Goal: Task Accomplishment & Management: Use online tool/utility

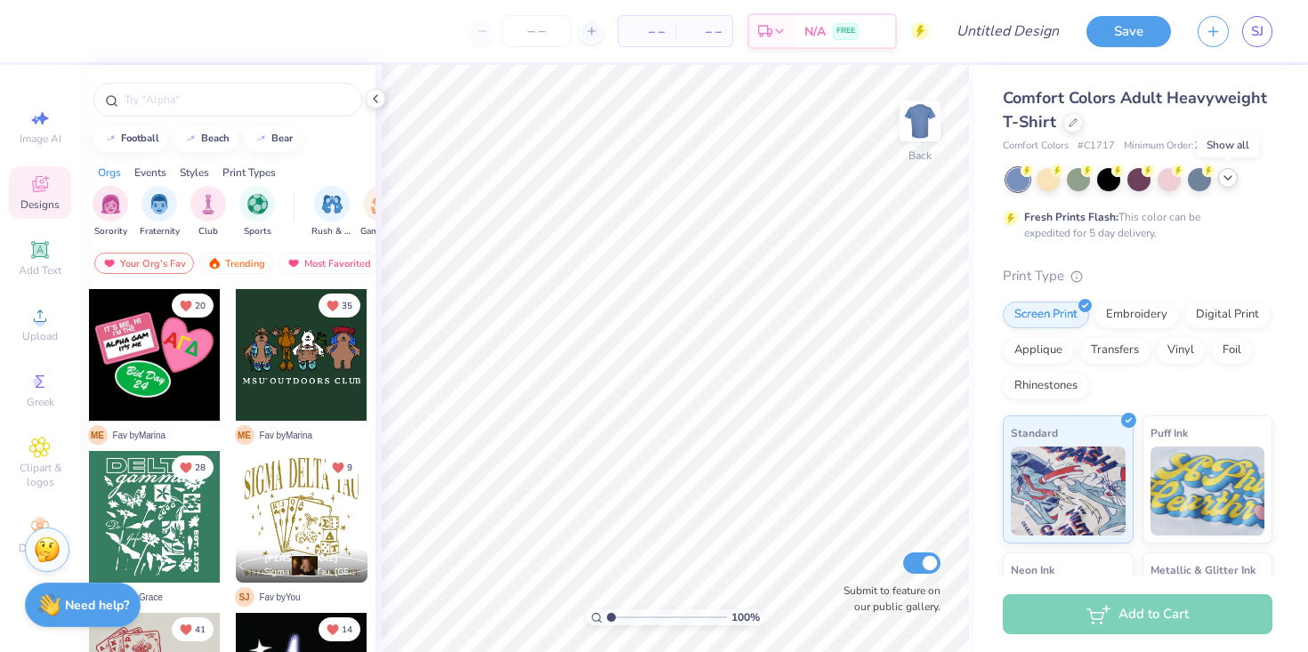
click at [1221, 179] on icon at bounding box center [1227, 178] width 14 height 14
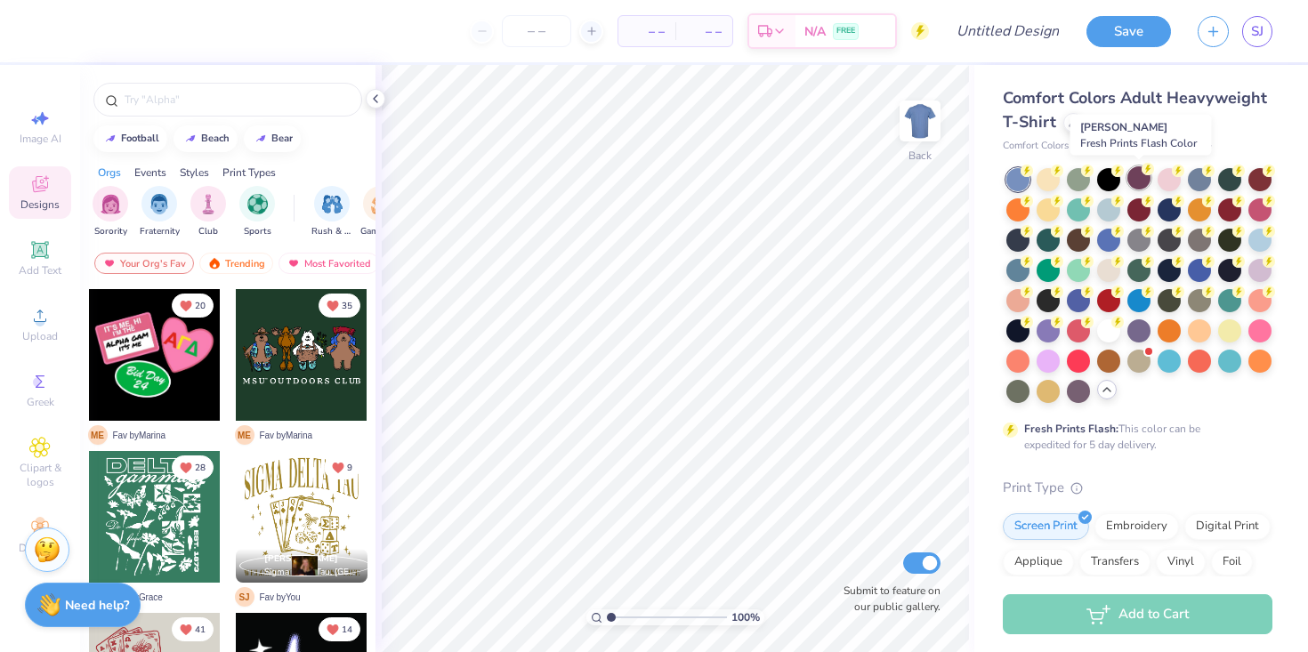
click at [1139, 173] on div at bounding box center [1138, 177] width 23 height 23
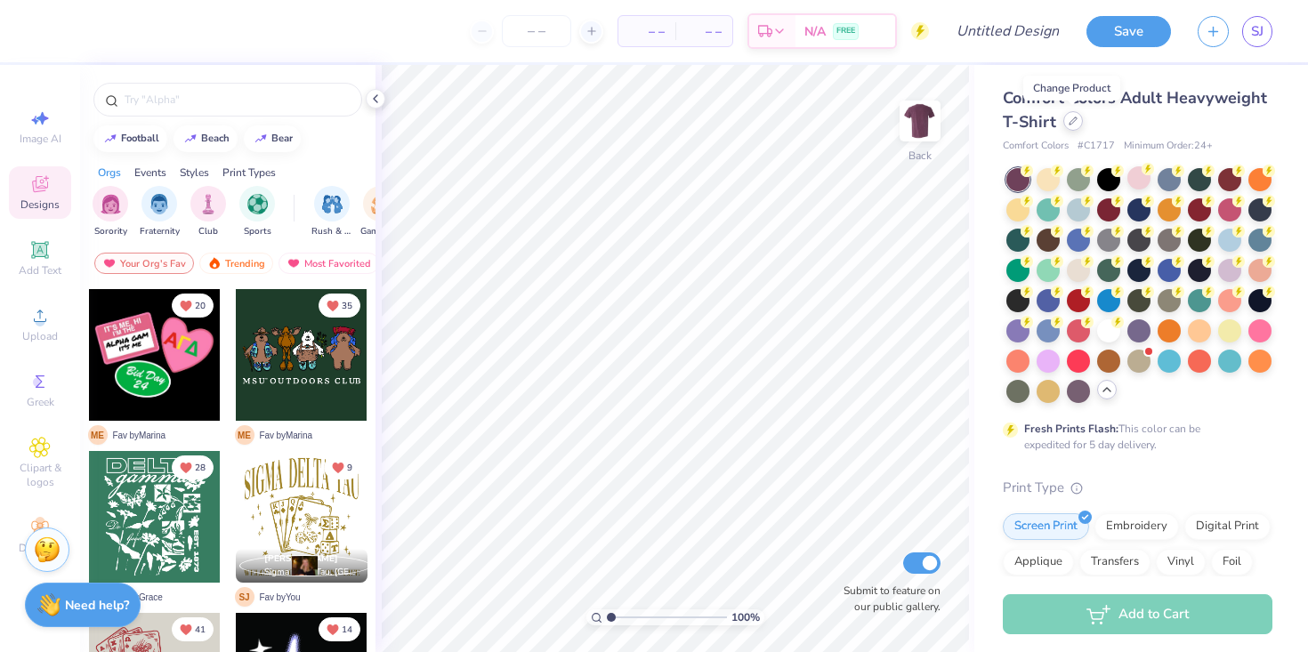
click at [1076, 120] on div at bounding box center [1073, 121] width 20 height 20
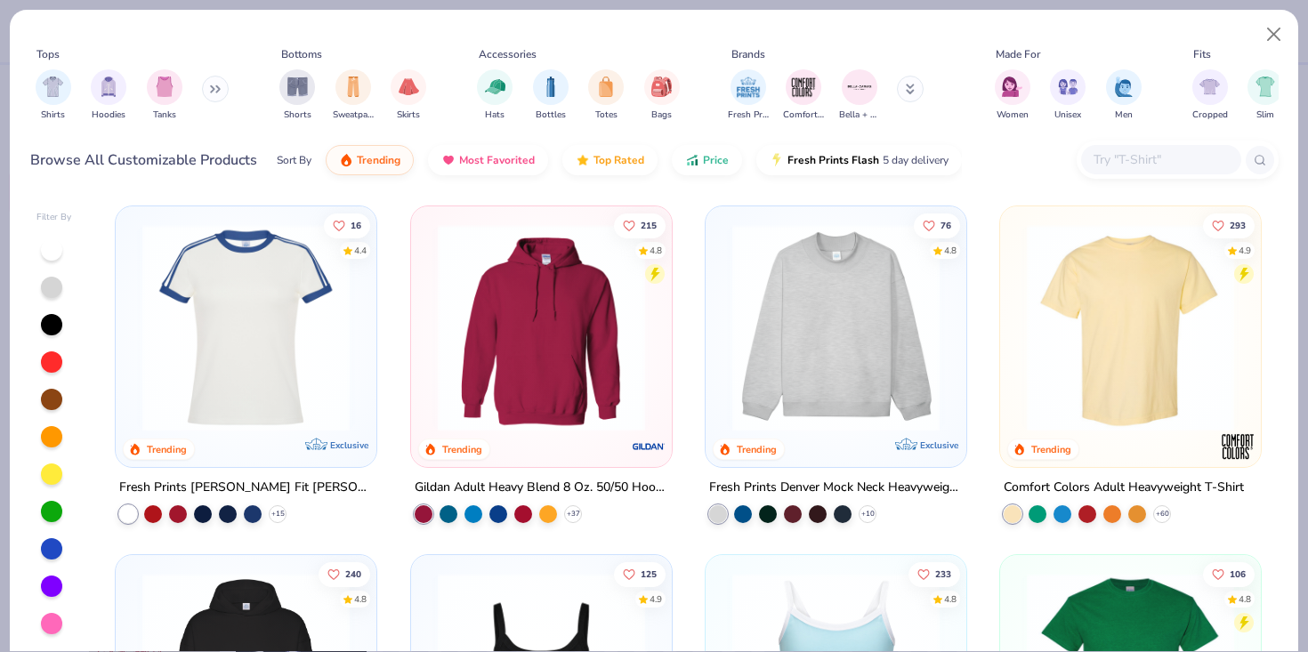
click at [1144, 161] on input "text" at bounding box center [1159, 159] width 137 height 20
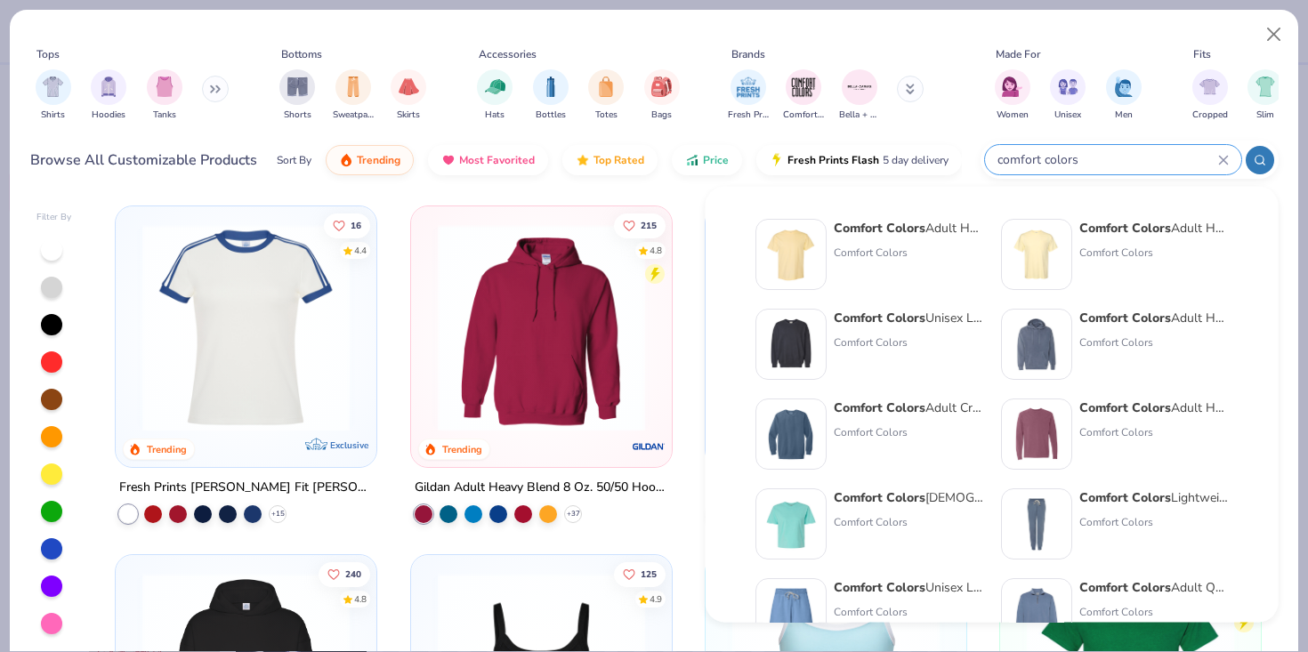
type input "comfort colors"
click at [1107, 257] on div "Comfort Colors" at bounding box center [1153, 253] width 149 height 16
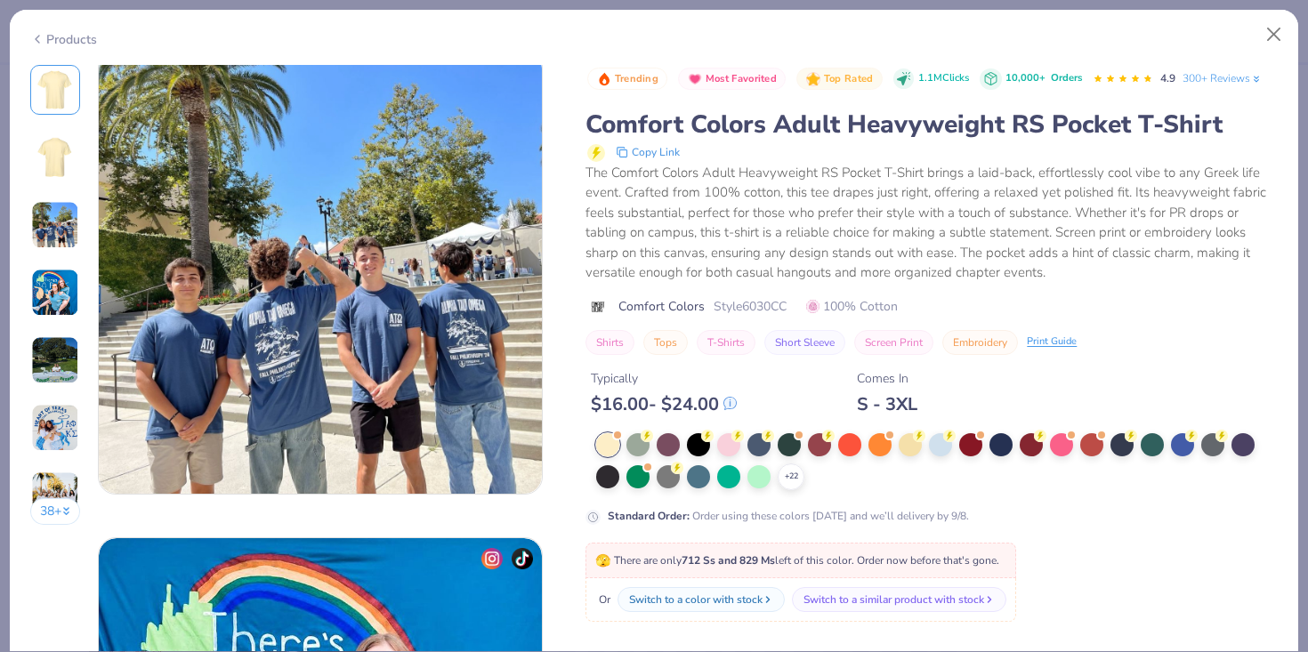
scroll to position [1043, 0]
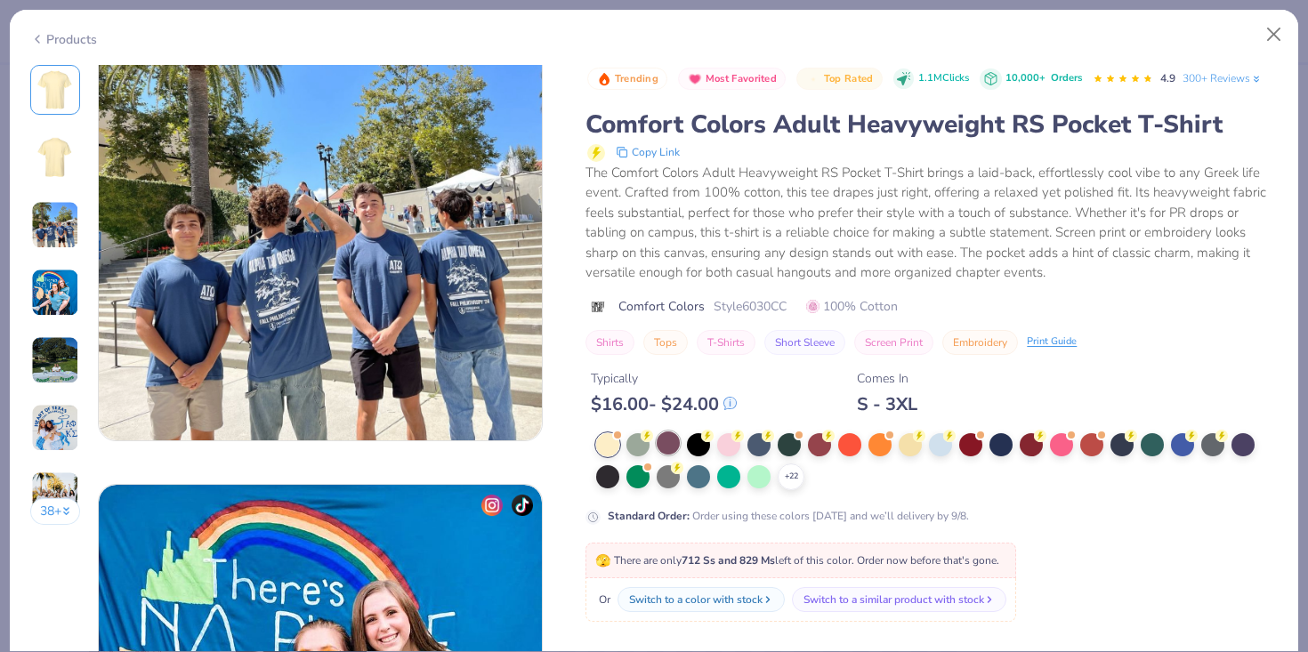
click at [657, 448] on div at bounding box center [667, 442] width 23 height 23
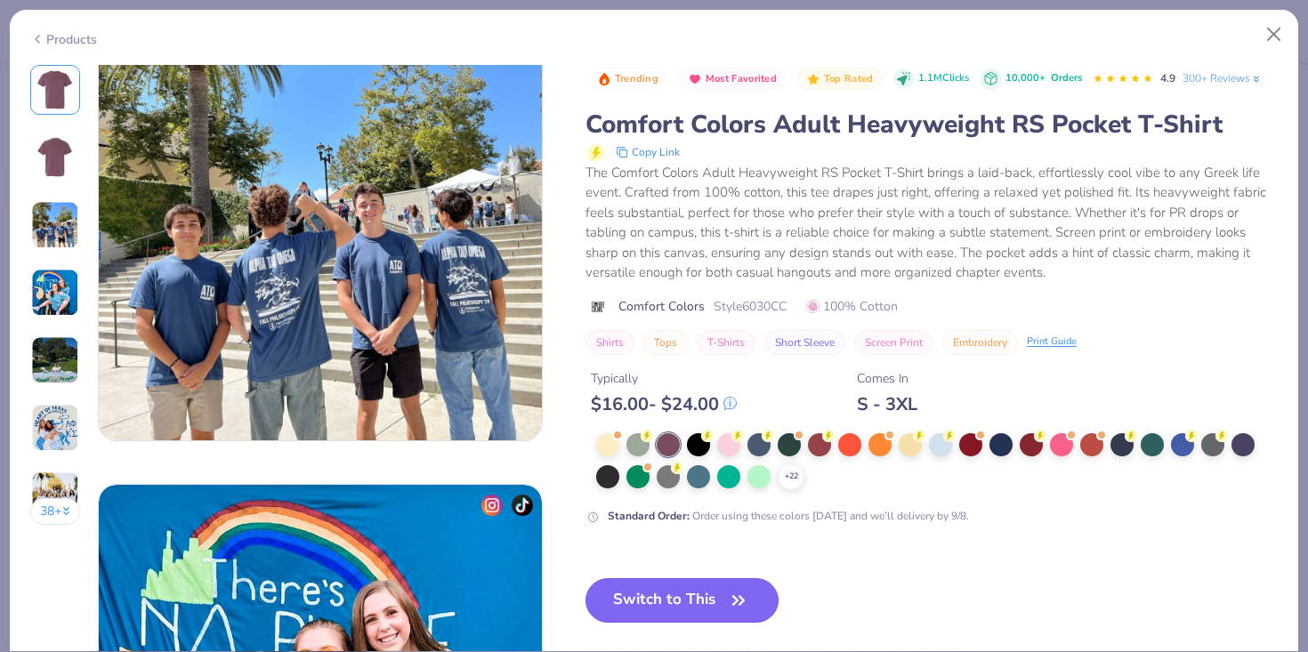
click at [702, 606] on button "Switch to This" at bounding box center [681, 600] width 193 height 44
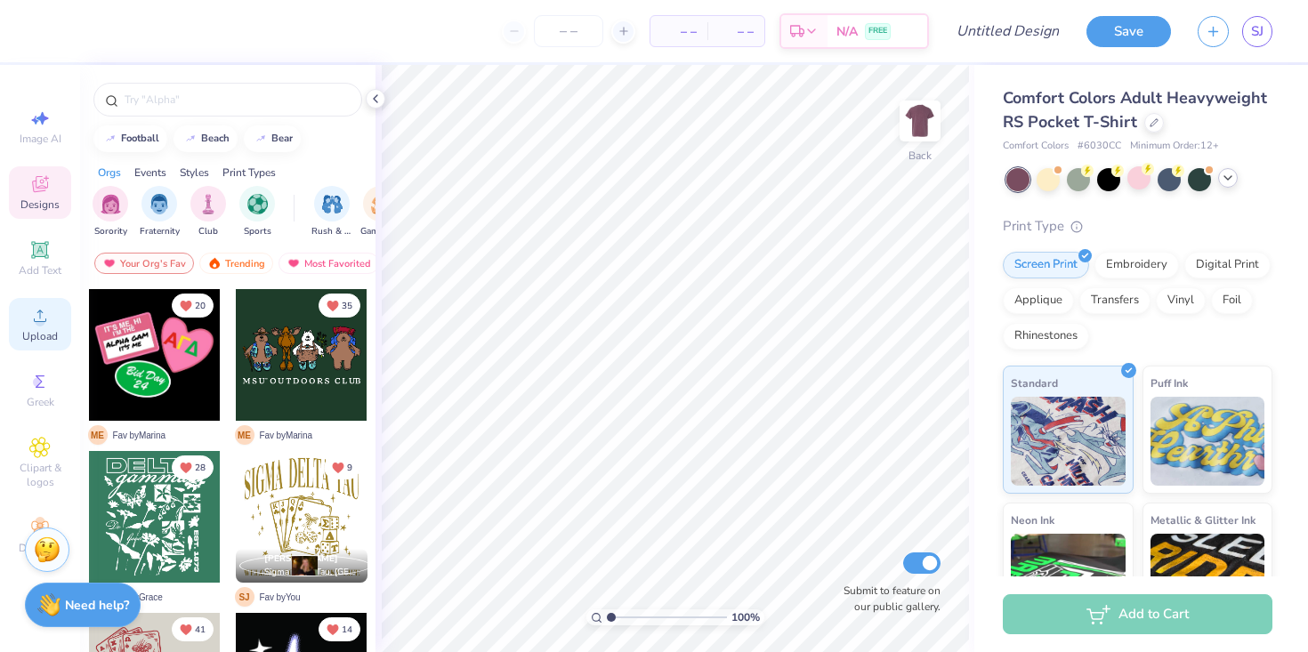
click at [37, 321] on icon at bounding box center [40, 316] width 12 height 12
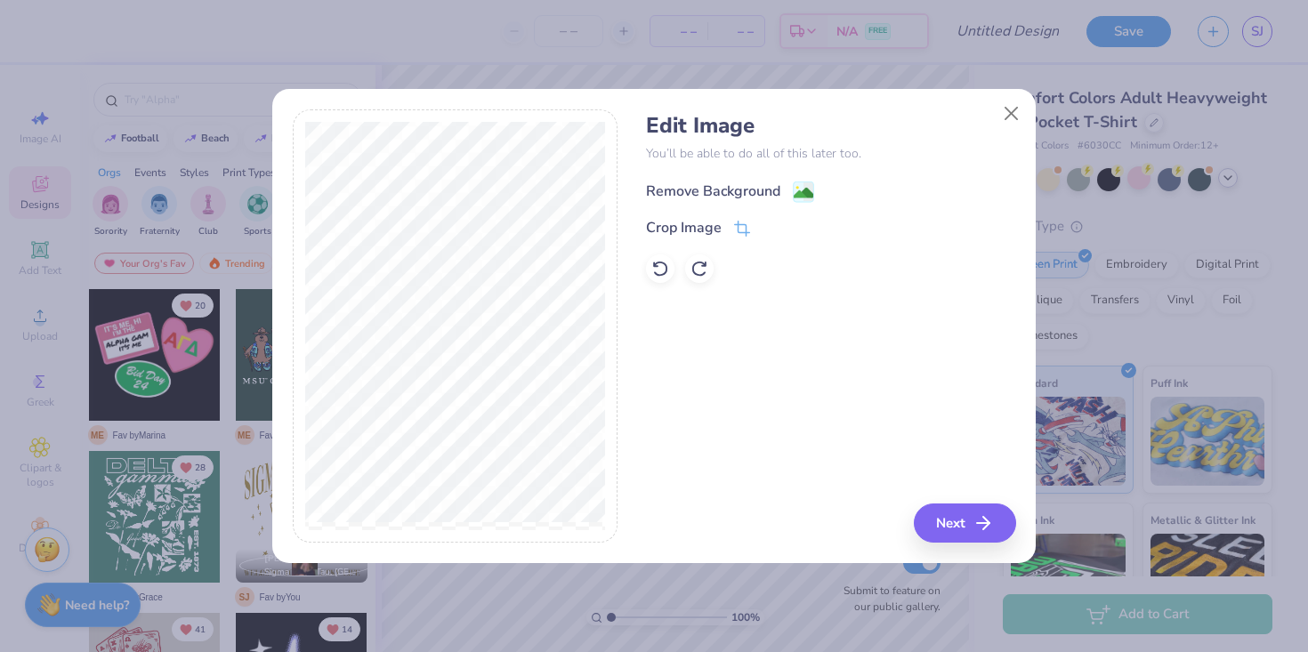
click at [747, 192] on div "Remove Background" at bounding box center [713, 191] width 134 height 21
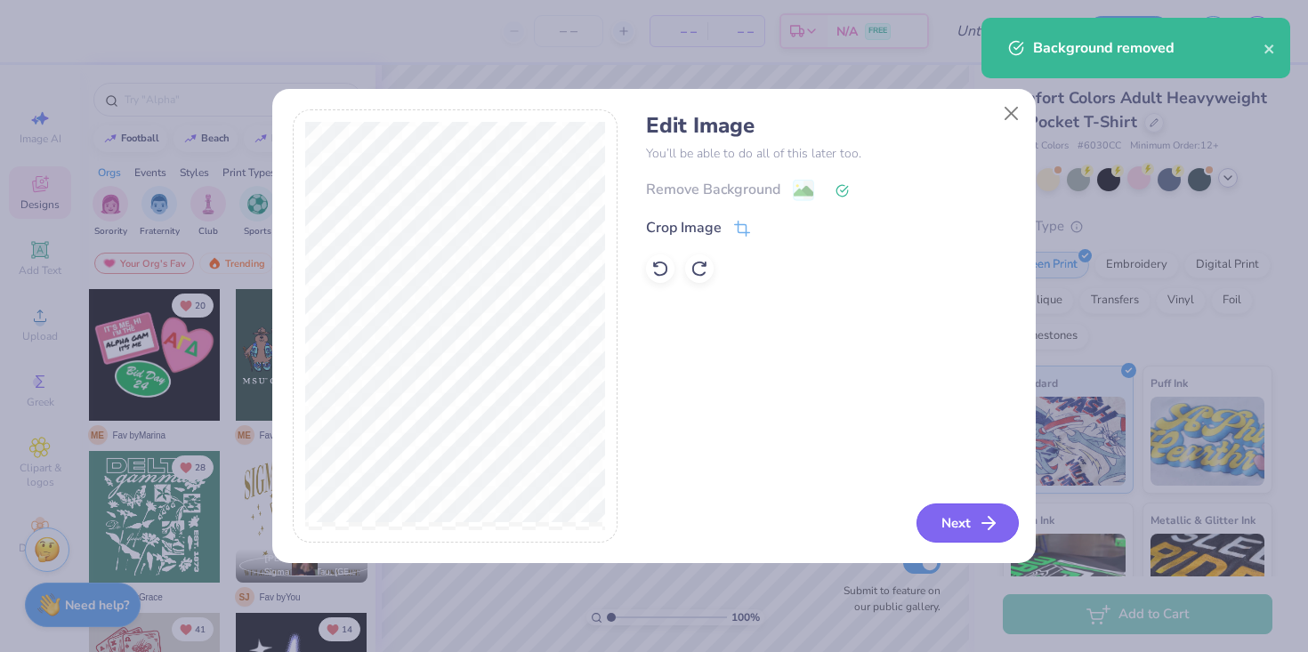
click at [953, 520] on button "Next" at bounding box center [967, 522] width 102 height 39
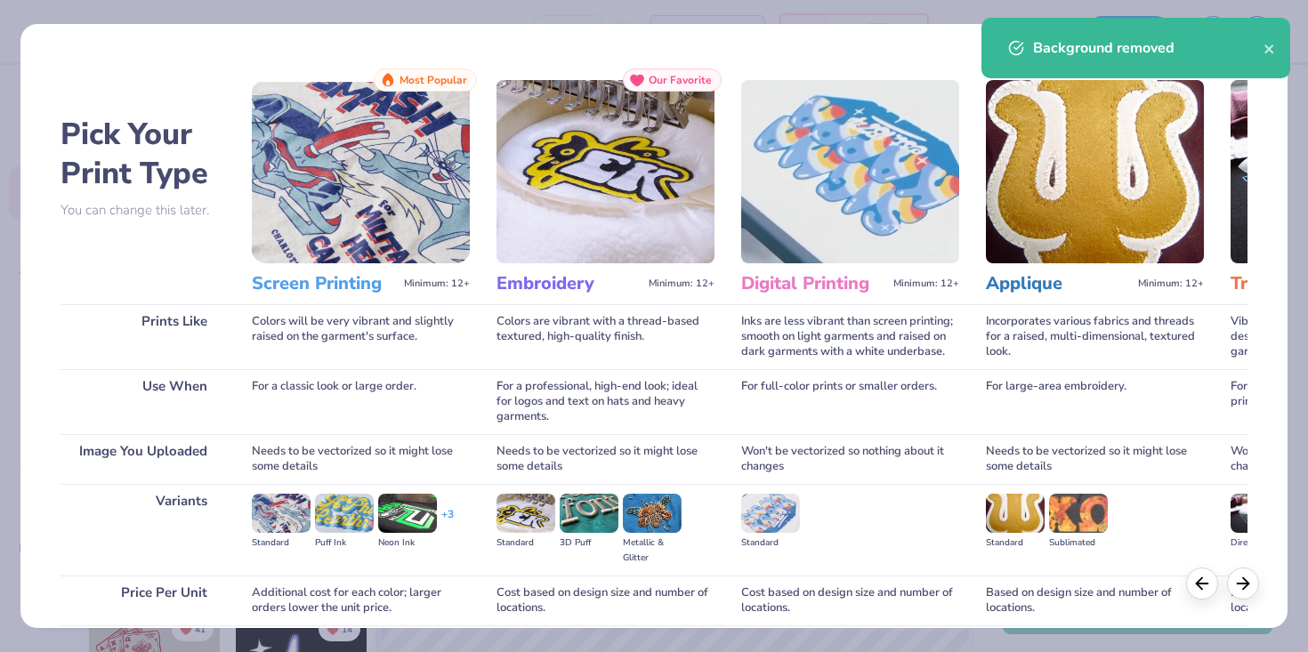
scroll to position [146, 0]
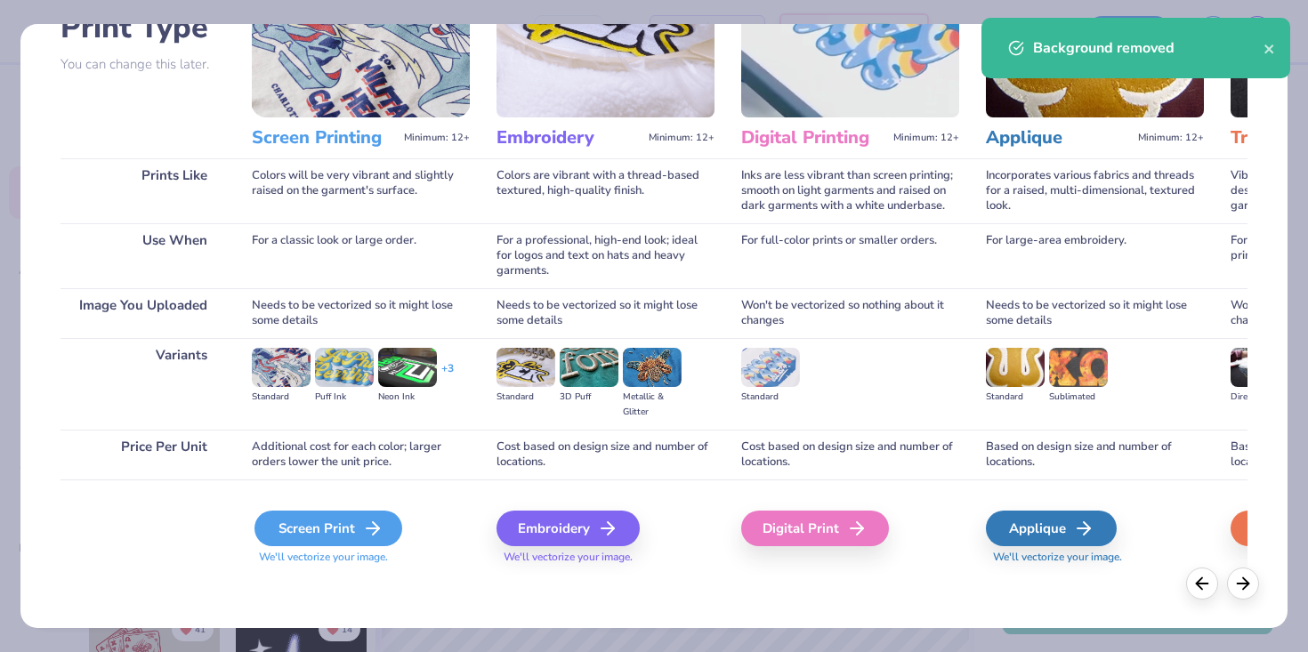
click at [296, 530] on div "Screen Print" at bounding box center [328, 529] width 148 height 36
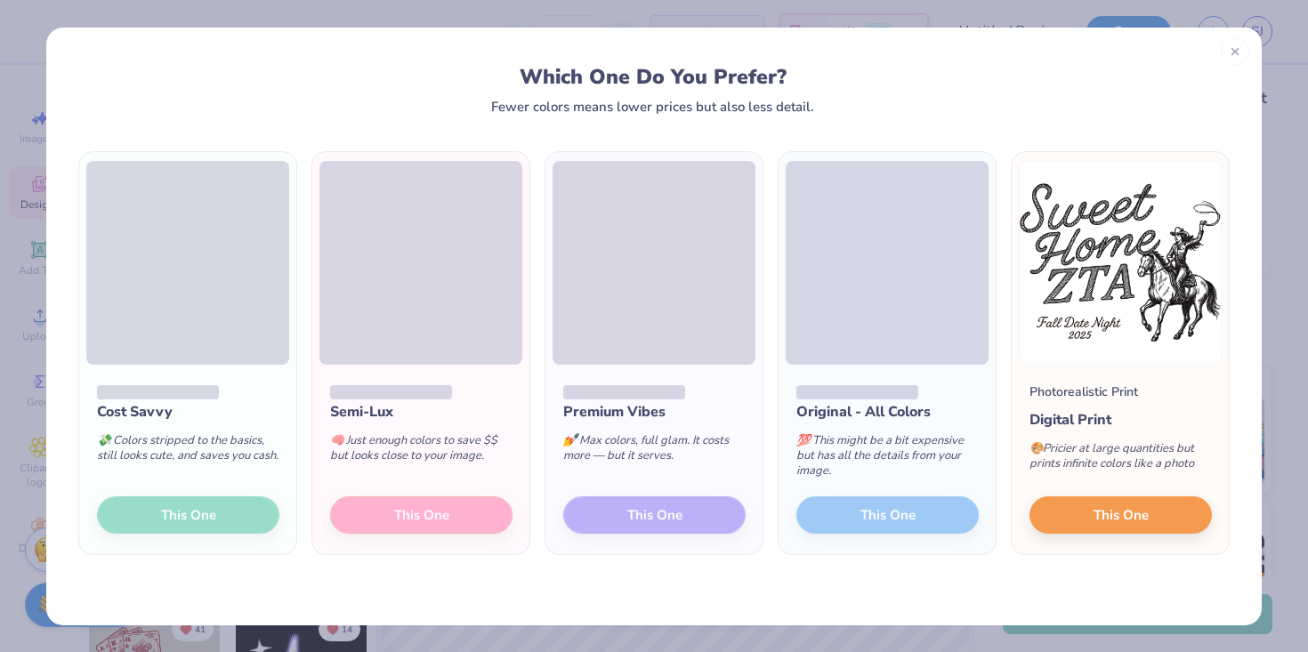
click at [222, 517] on div "Cost Savvy 💸 Colors stripped to the basics, still looks cute, and saves you cas…" at bounding box center [187, 460] width 217 height 190
click at [240, 522] on div "Cost Savvy 💸 Colors stripped to the basics, still looks cute, and saves you cas…" at bounding box center [187, 460] width 217 height 190
click at [1236, 51] on icon at bounding box center [1234, 49] width 12 height 12
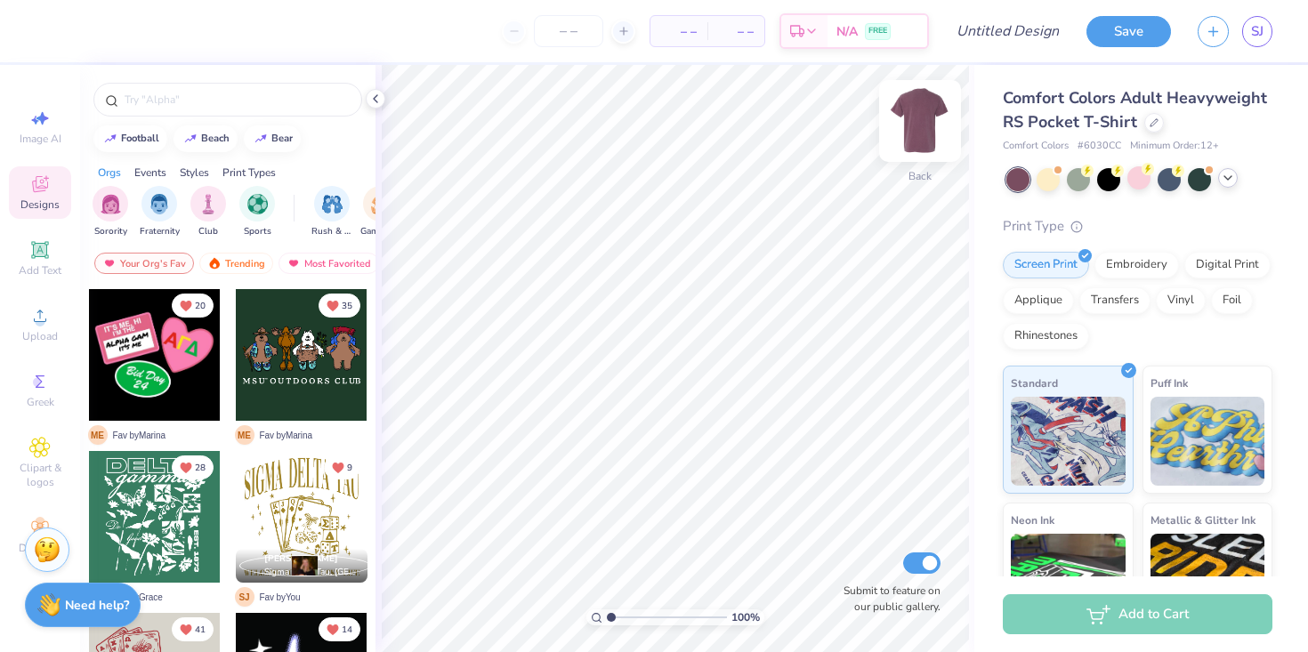
click at [915, 127] on img at bounding box center [919, 120] width 71 height 71
click at [915, 127] on img at bounding box center [920, 121] width 36 height 36
click at [39, 329] on span "Upload" at bounding box center [40, 336] width 36 height 14
click at [37, 300] on div "Upload" at bounding box center [40, 324] width 62 height 52
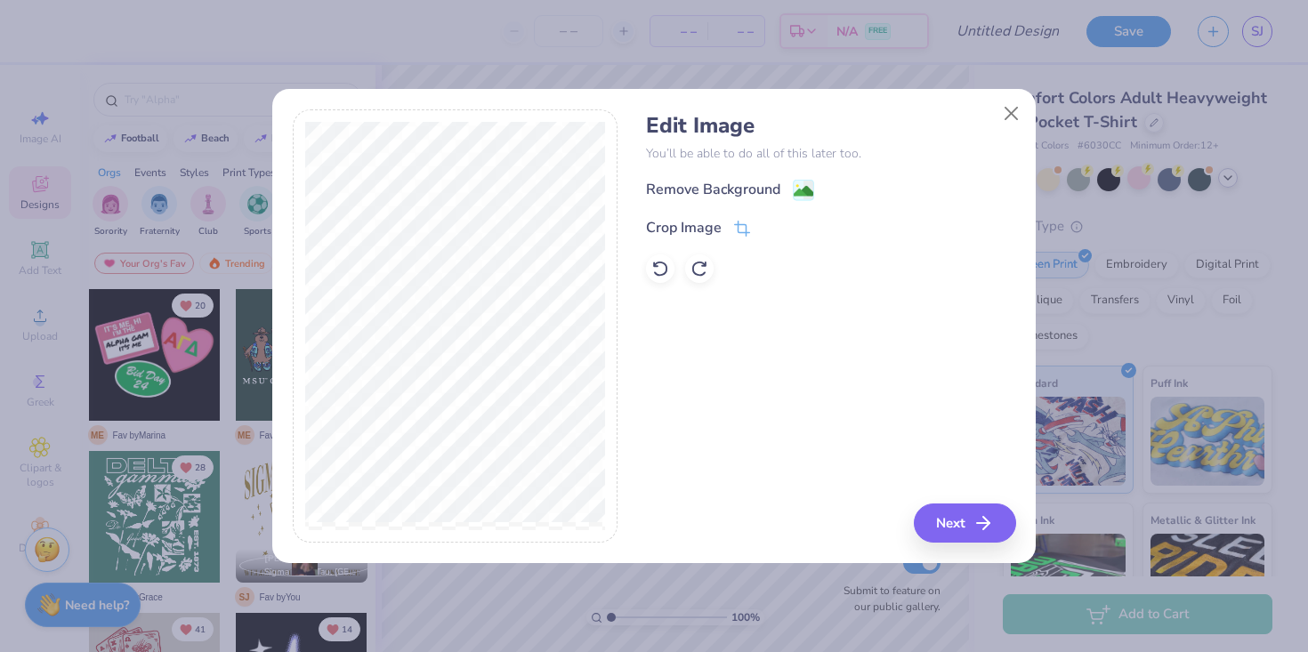
click at [713, 203] on div "Remove Background Crop Image" at bounding box center [830, 231] width 369 height 104
click at [705, 195] on div "Remove Background" at bounding box center [713, 191] width 134 height 21
